Goal: Information Seeking & Learning: Learn about a topic

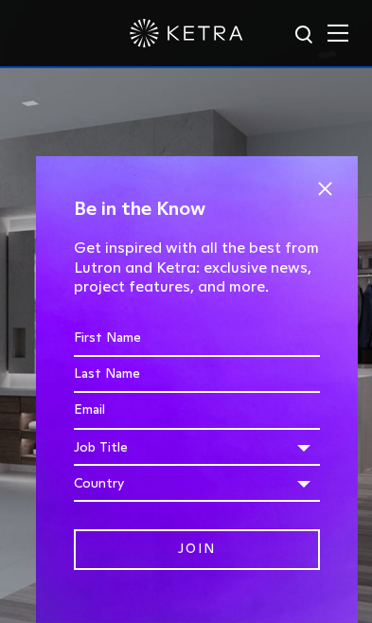
click at [325, 175] on span at bounding box center [324, 189] width 28 height 28
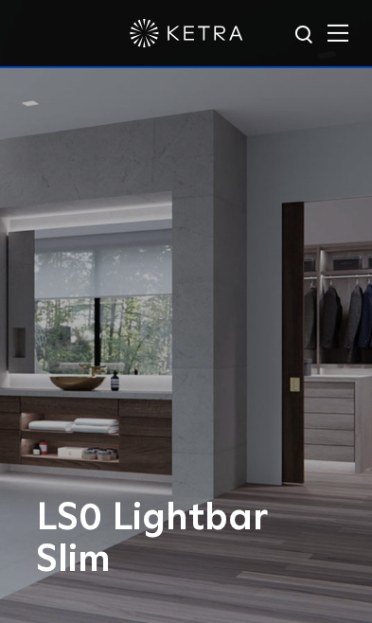
click at [330, 37] on img at bounding box center [337, 33] width 21 height 18
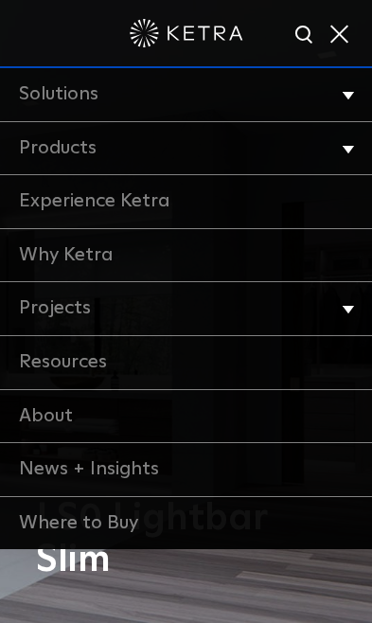
click at [353, 315] on li "Projects Home Office Dining Hospitality Museums + Galleries Places of Worship F…" at bounding box center [186, 309] width 372 height 54
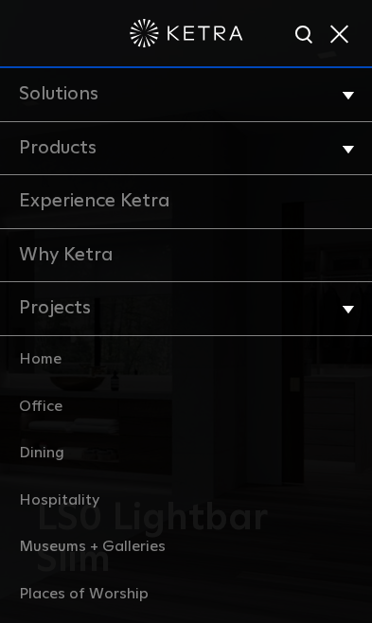
click at [66, 354] on link "Home" at bounding box center [186, 359] width 372 height 47
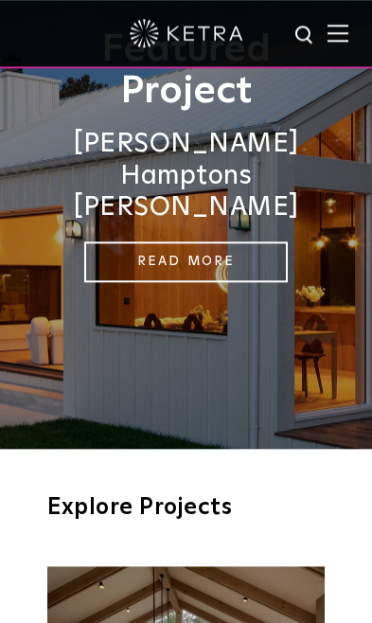
scroll to position [170, 0]
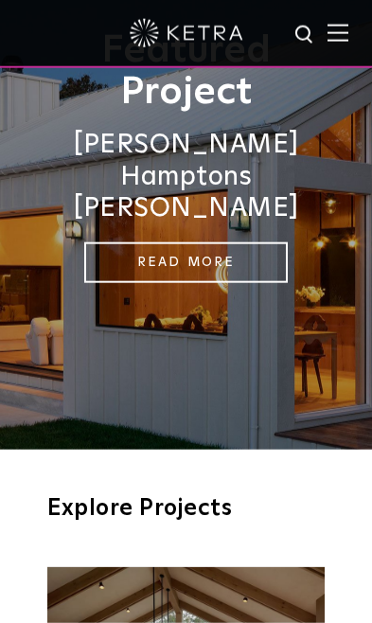
click at [230, 328] on div "Featured Project [PERSON_NAME] [GEOGRAPHIC_DATA][PERSON_NAME] Read More" at bounding box center [186, 140] width 372 height 620
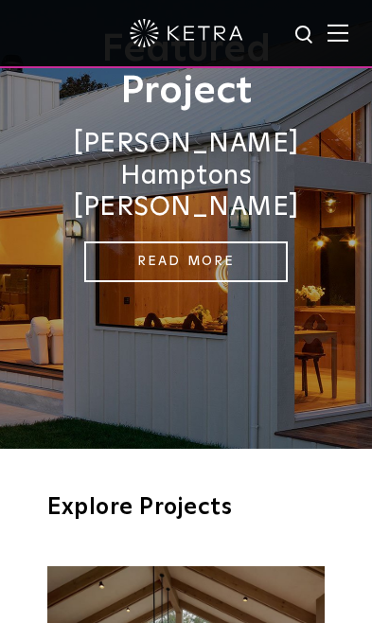
click at [199, 241] on link "Read More" at bounding box center [185, 261] width 203 height 41
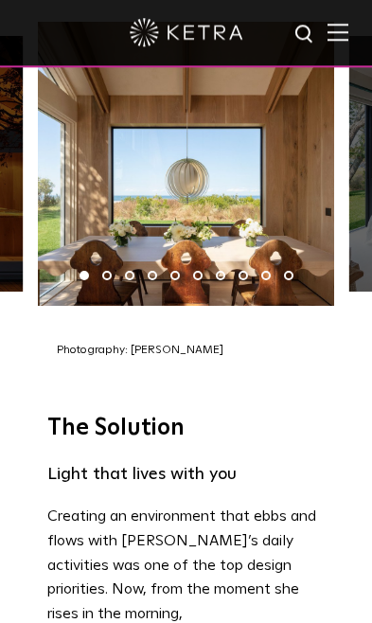
scroll to position [3348, 0]
